Goal: Information Seeking & Learning: Learn about a topic

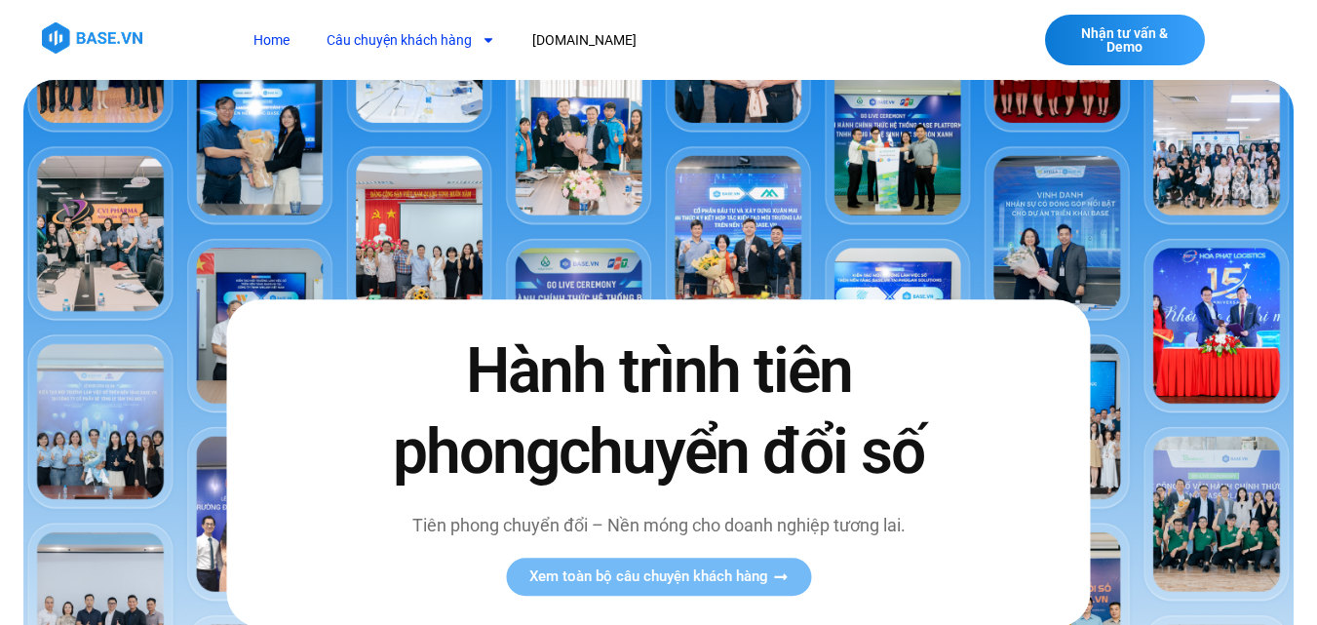
click at [388, 41] on link "Câu chuyện khách hàng" at bounding box center [411, 40] width 198 height 36
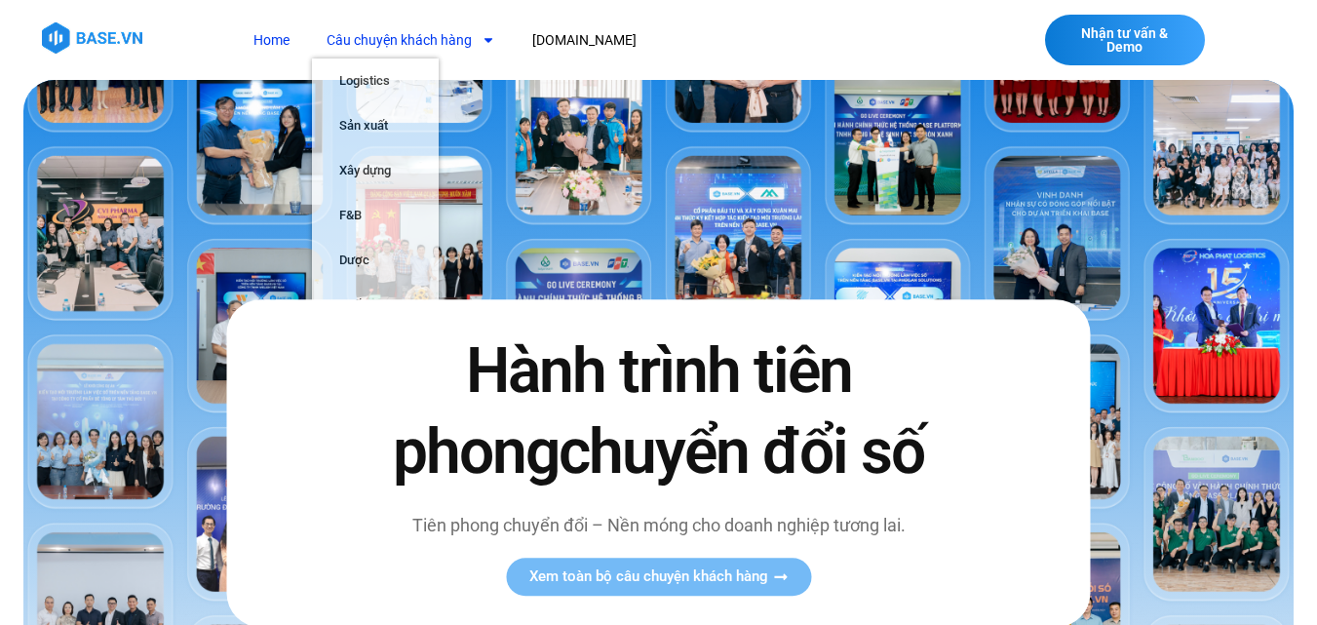
click at [388, 41] on link "Câu chuyện khách hàng" at bounding box center [411, 40] width 198 height 36
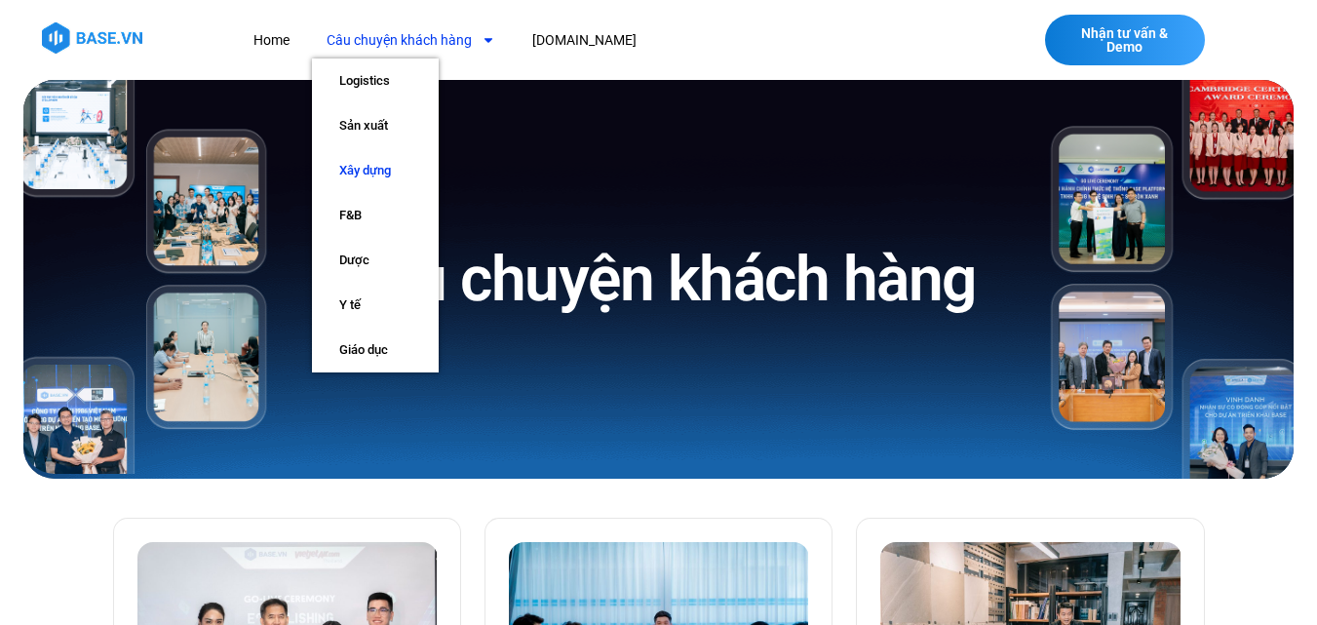
click at [369, 169] on link "Xây dựng" at bounding box center [375, 170] width 127 height 45
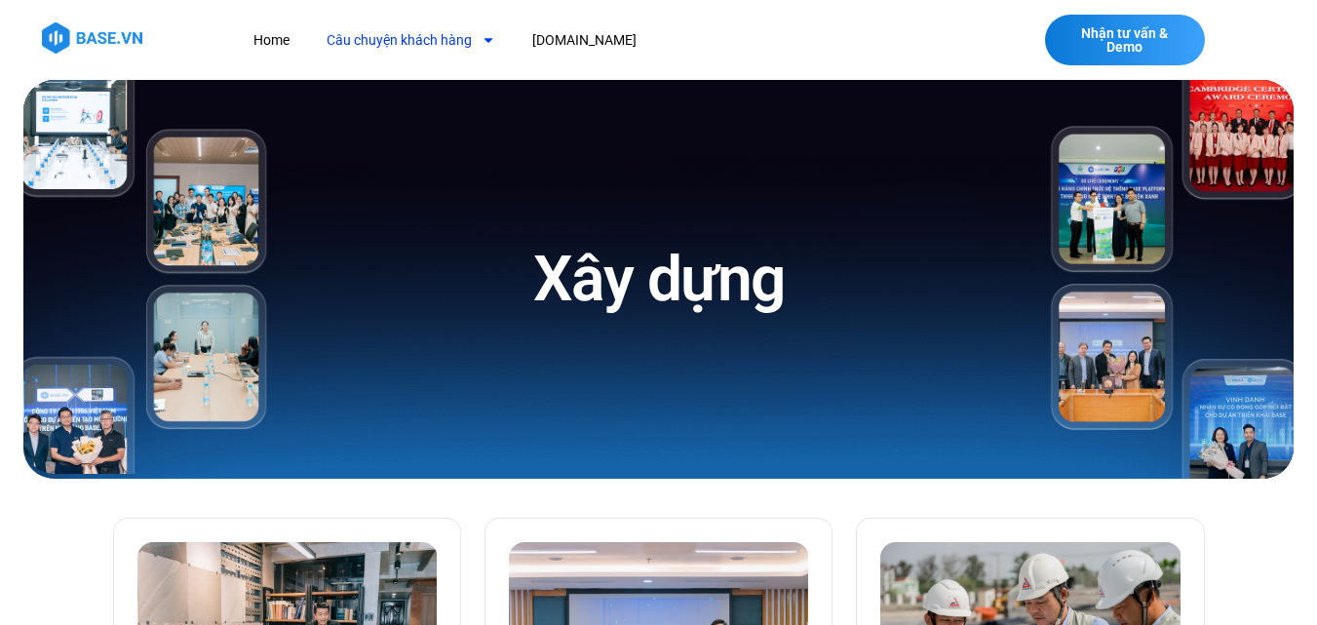
click at [422, 41] on link "Câu chuyện khách hàng" at bounding box center [411, 40] width 198 height 36
